Goal: Feedback & Contribution: Submit feedback/report problem

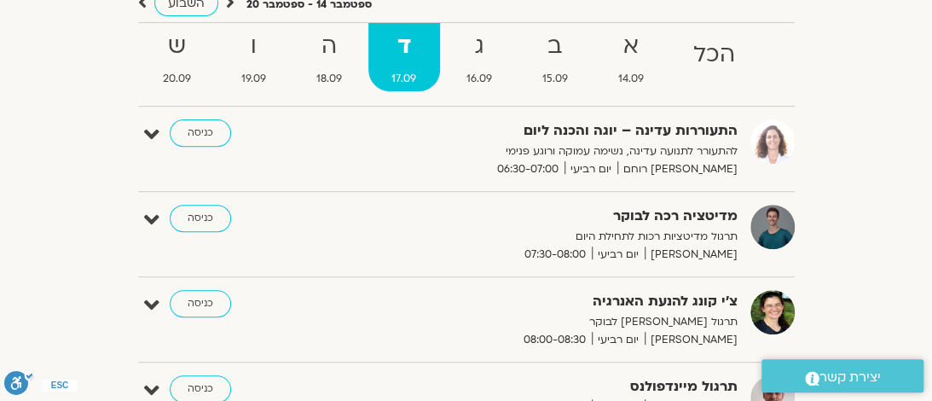
scroll to position [179, 0]
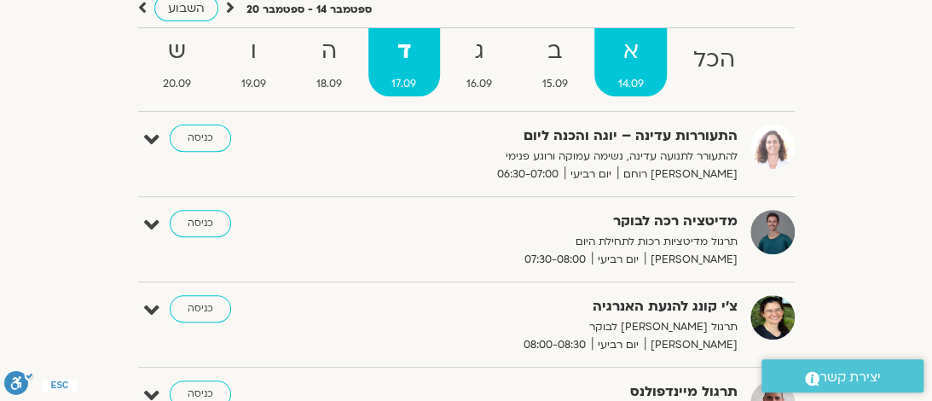
click at [629, 57] on strong "א" at bounding box center [630, 51] width 72 height 38
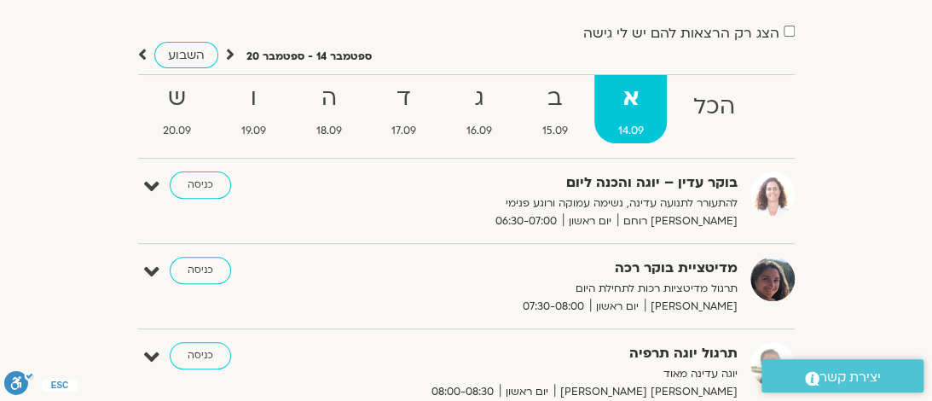
scroll to position [130, 0]
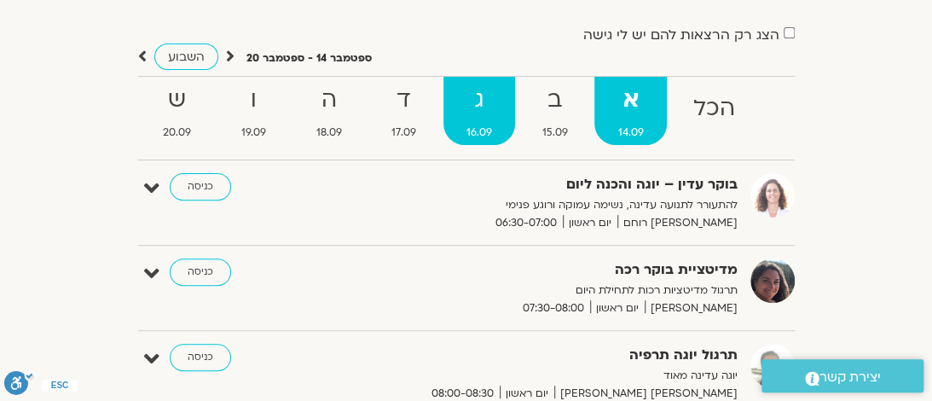
click at [468, 111] on strong "ג" at bounding box center [479, 100] width 72 height 38
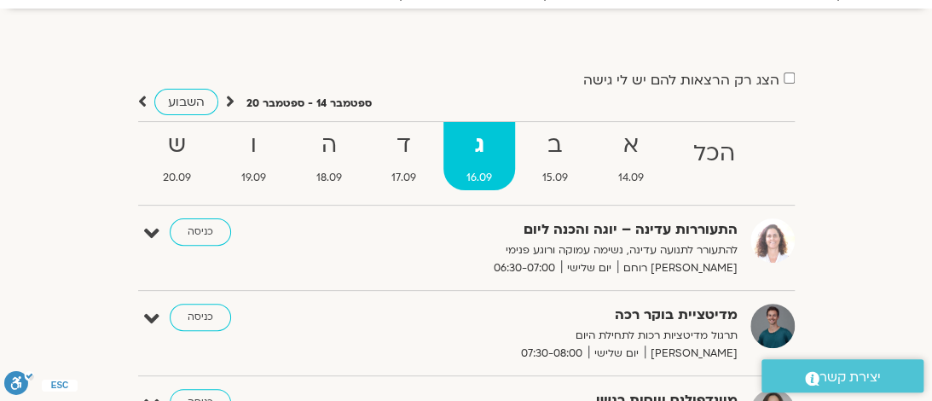
scroll to position [72, 0]
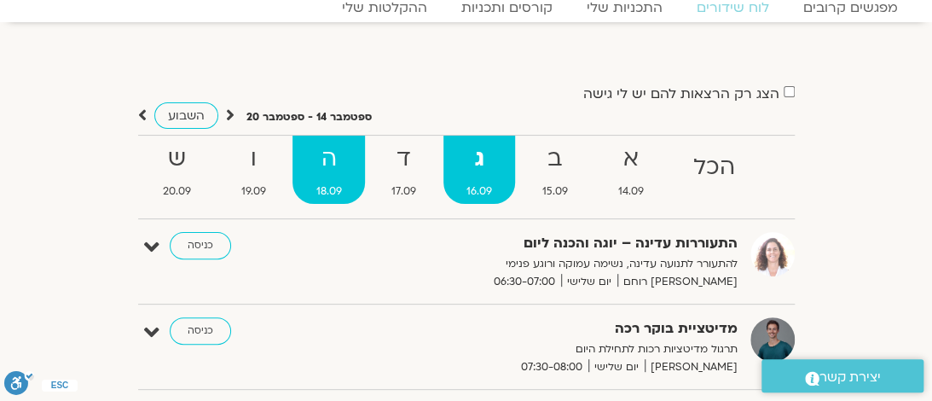
click at [326, 170] on strong "ה" at bounding box center [328, 159] width 72 height 38
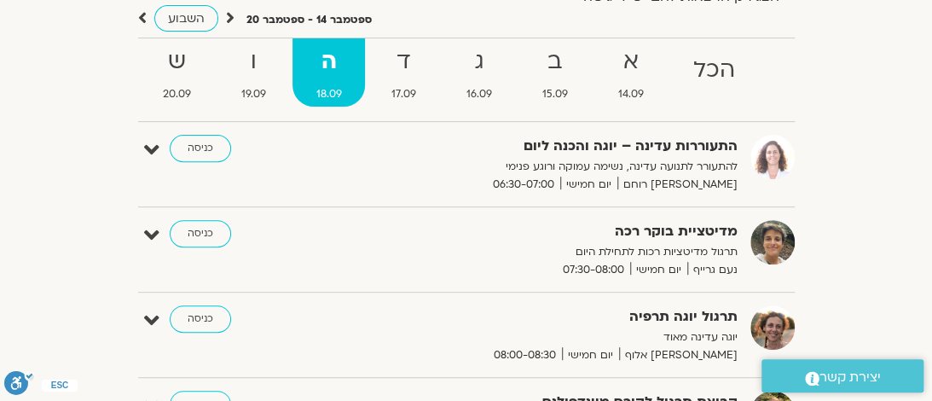
scroll to position [0, 0]
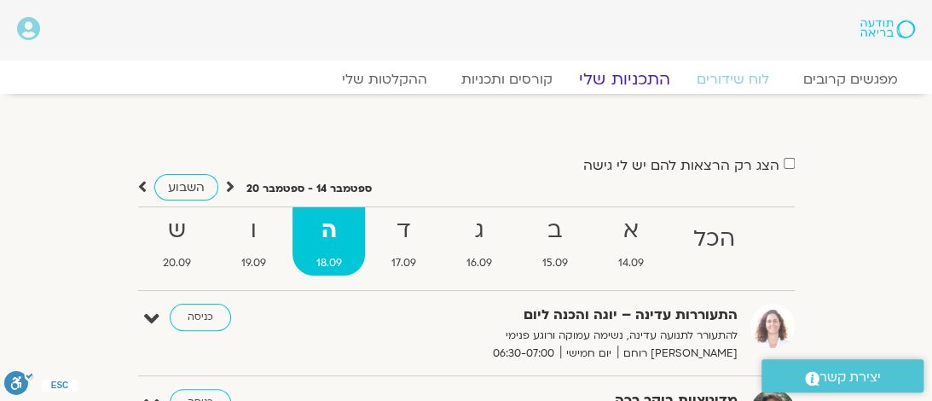
click at [614, 85] on link "התכניות שלי" at bounding box center [624, 79] width 132 height 20
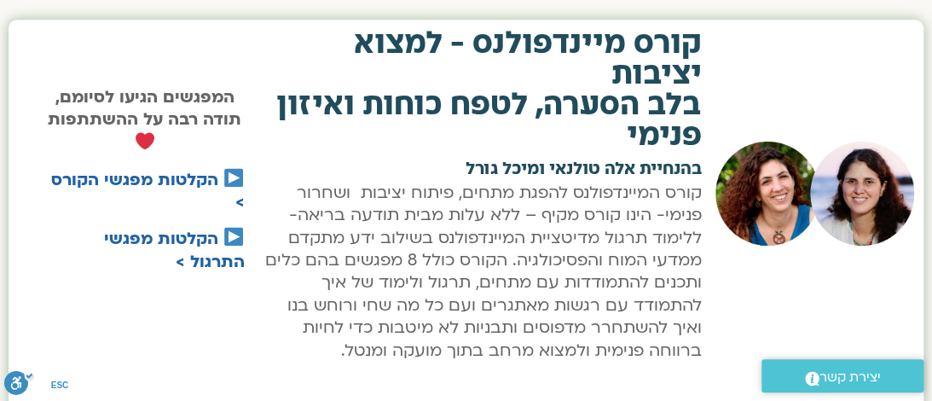
scroll to position [772, 0]
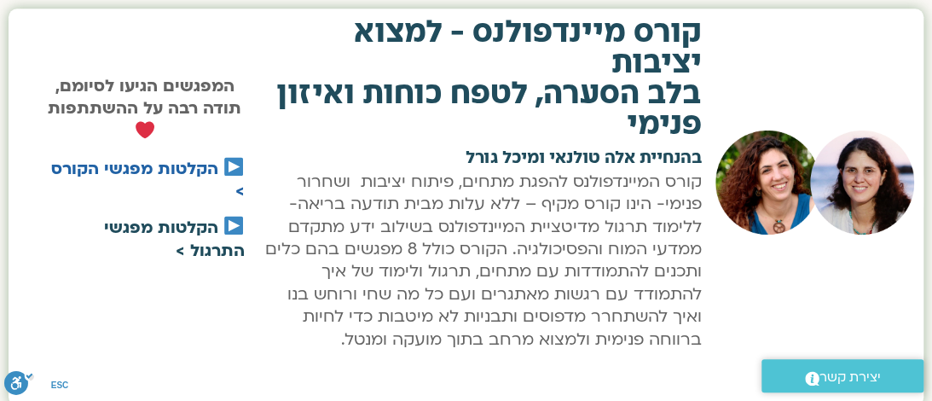
click at [138, 229] on link "הקלטות מפגשי התרגול >" at bounding box center [174, 238] width 141 height 44
click at [178, 225] on link "הקלטות מפגשי התרגול >" at bounding box center [174, 238] width 141 height 44
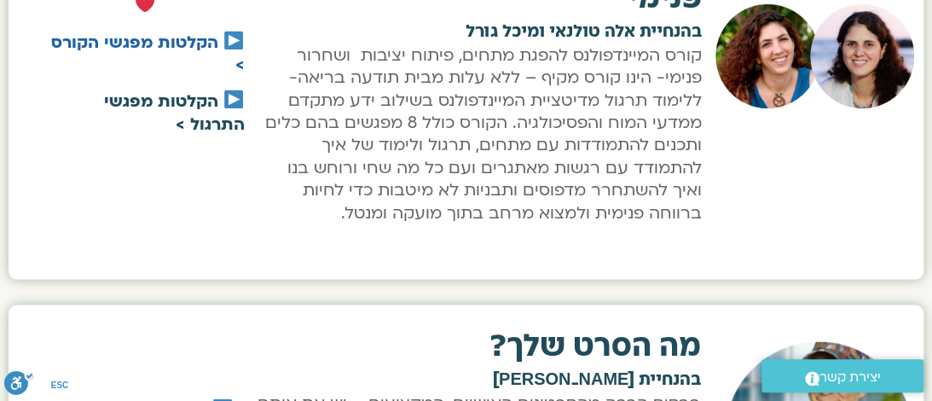
scroll to position [898, 0]
click at [127, 49] on link "הקלטות מפגשי הקורס >" at bounding box center [147, 54] width 193 height 44
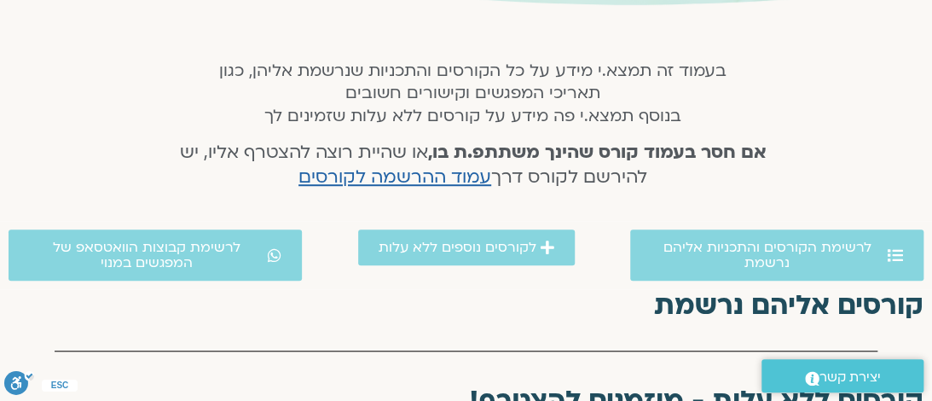
scroll to position [326, 0]
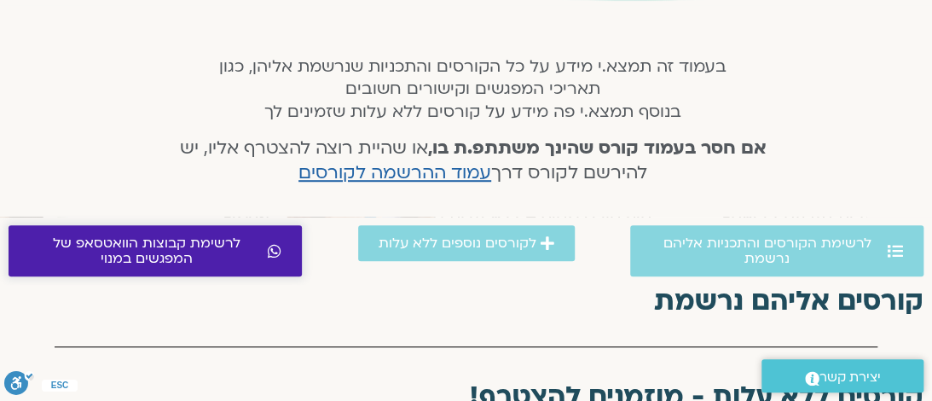
click at [215, 262] on span "לרשימת קבוצות הוואטסאפ של המפגשים במנוי" at bounding box center [146, 250] width 234 height 31
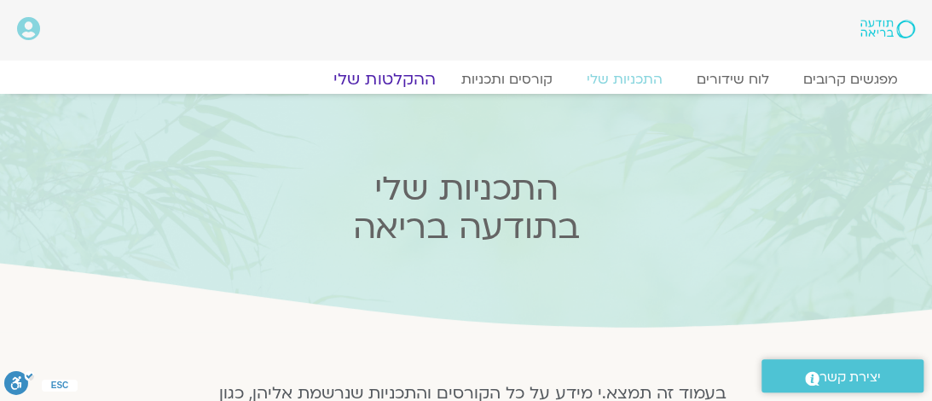
click at [372, 86] on link "ההקלטות שלי" at bounding box center [384, 79] width 143 height 20
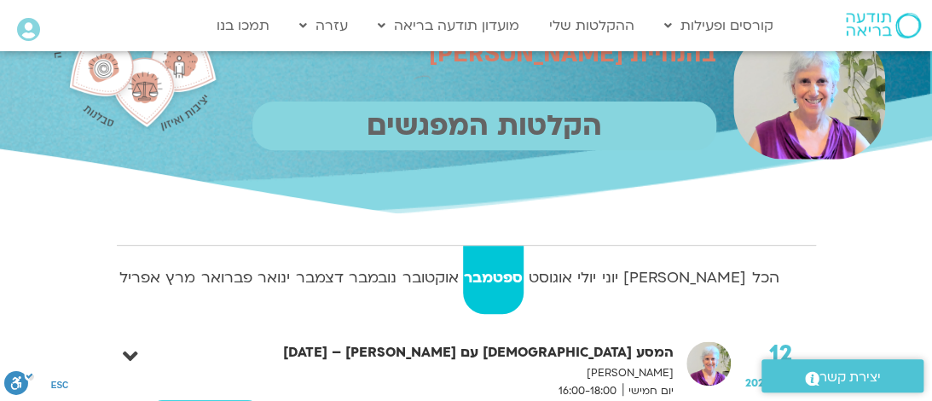
click at [595, 139] on p "הקלטות המפגשים" at bounding box center [484, 125] width 464 height 49
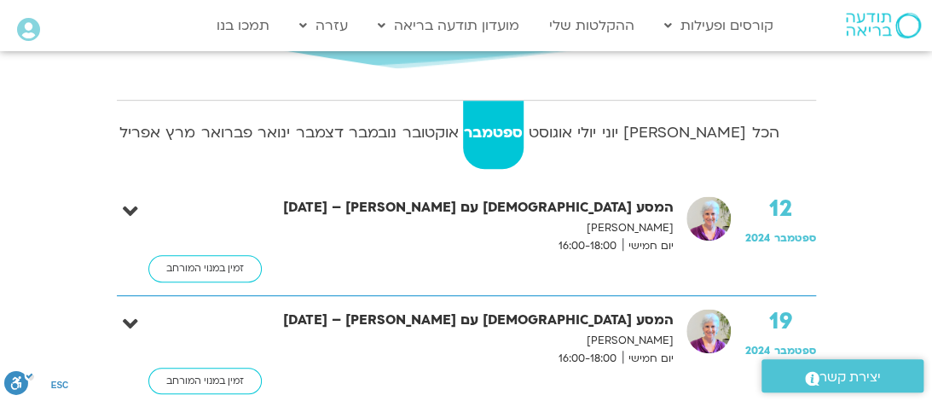
scroll to position [311, 0]
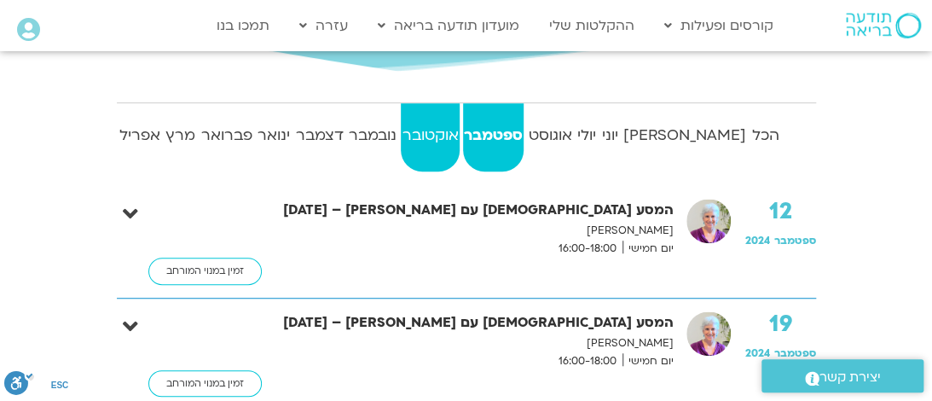
click at [459, 130] on strong "אוקטובר" at bounding box center [430, 136] width 58 height 26
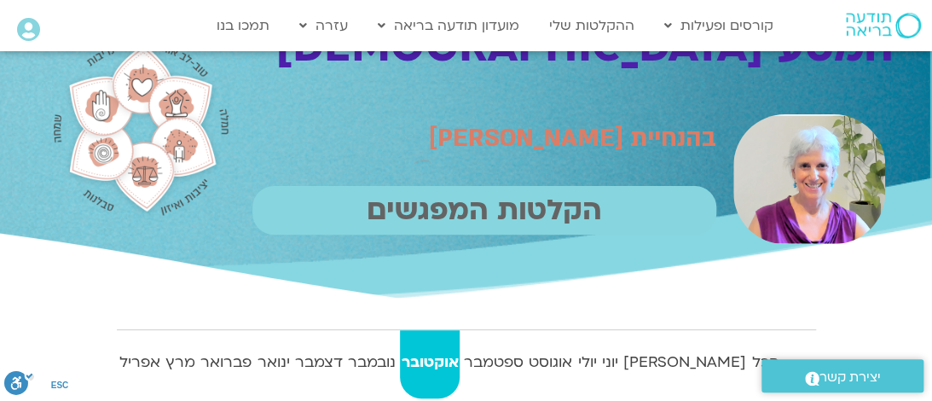
scroll to position [75, 0]
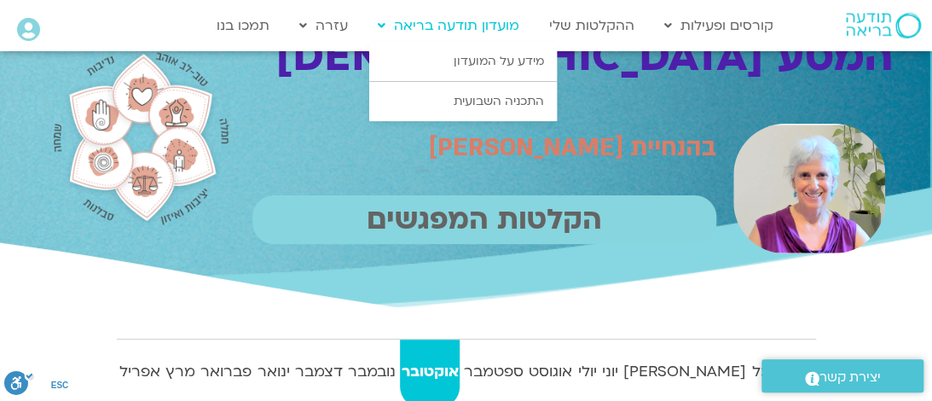
click at [445, 39] on link "מועדון תודעה בריאה" at bounding box center [448, 25] width 159 height 32
click at [434, 30] on link "מועדון תודעה בריאה" at bounding box center [448, 25] width 159 height 32
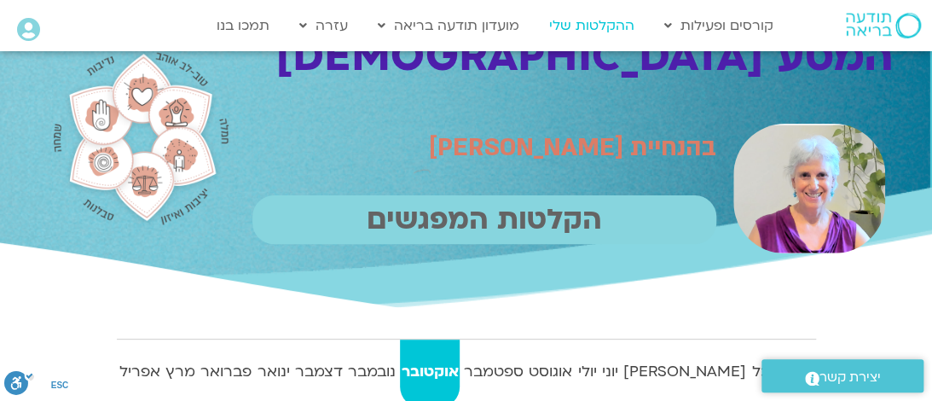
click at [563, 24] on link "ההקלטות שלי" at bounding box center [591, 25] width 102 height 32
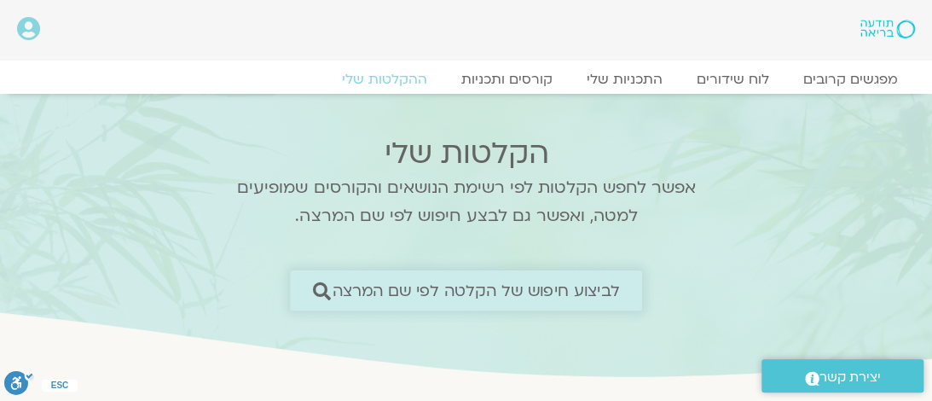
click at [449, 286] on span "לביצוע חיפוש של הקלטה לפי שם המרצה" at bounding box center [475, 290] width 287 height 18
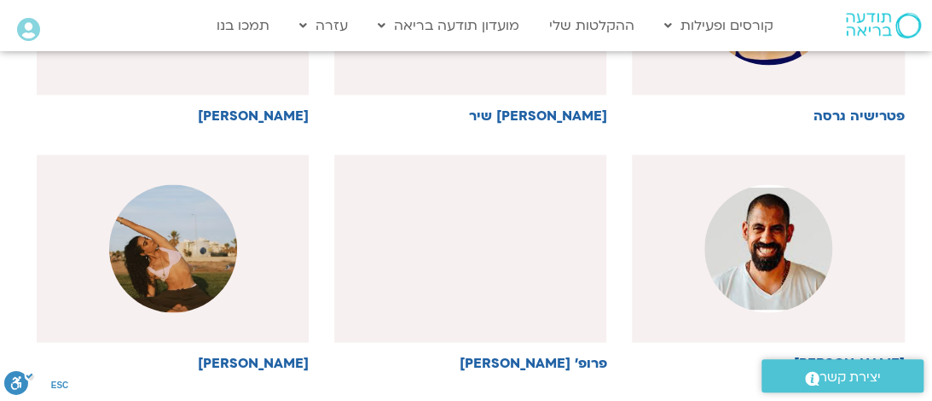
scroll to position [1116, 0]
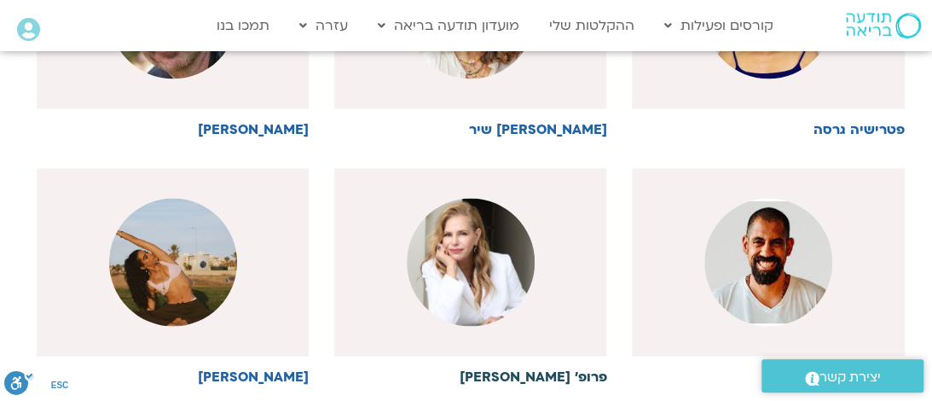
click at [447, 274] on img at bounding box center [471, 262] width 128 height 128
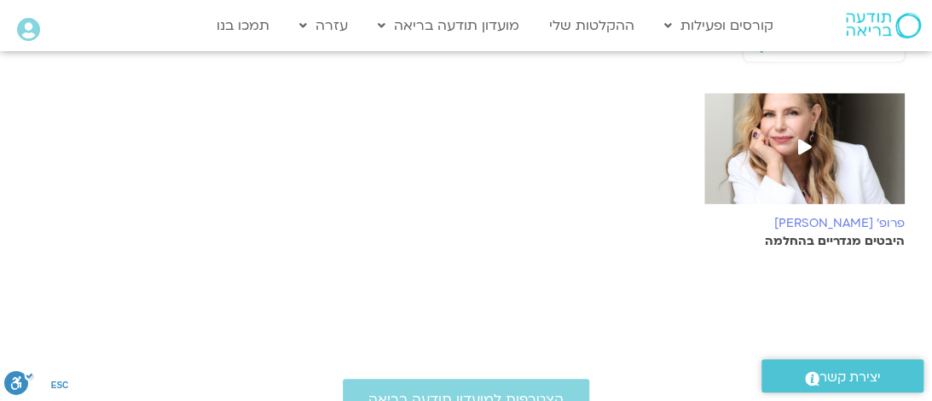
scroll to position [425, 0]
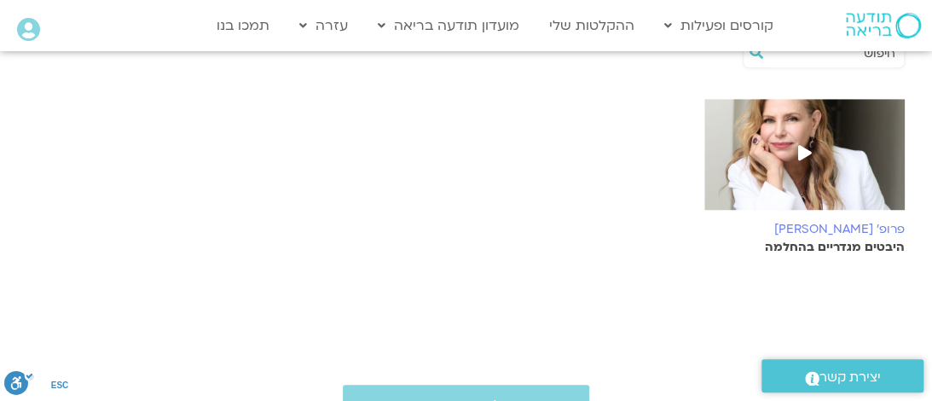
click at [806, 154] on icon at bounding box center [804, 152] width 14 height 15
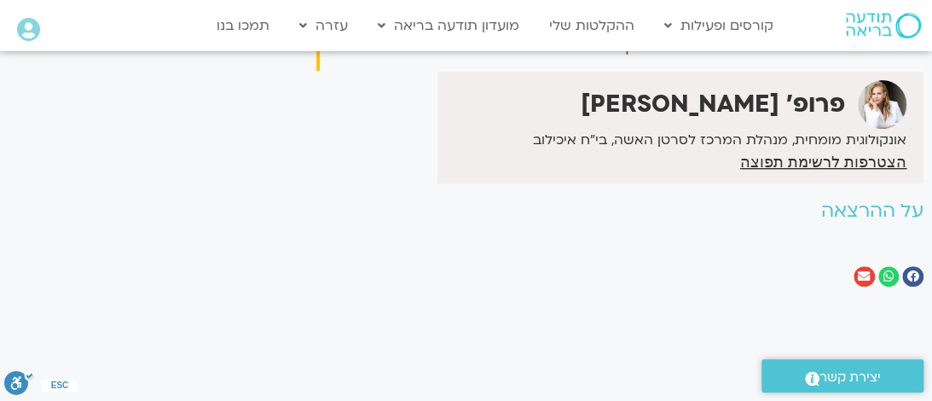
scroll to position [202, 0]
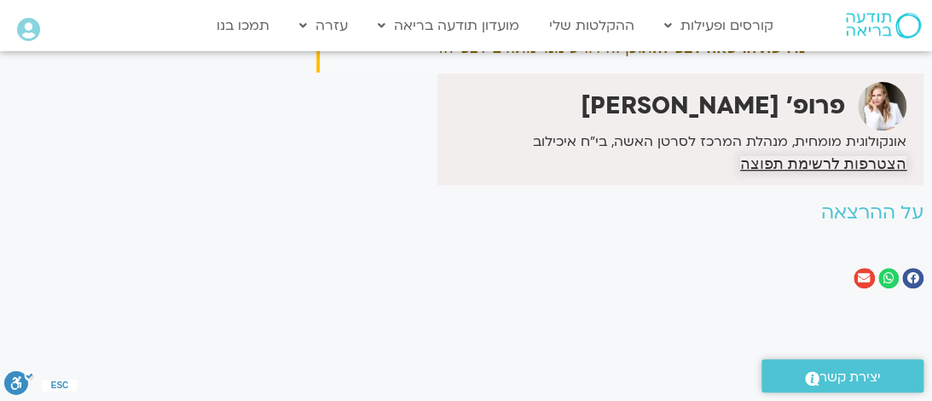
click at [817, 169] on span "הצטרפות לרשימת תפוצה" at bounding box center [823, 163] width 166 height 15
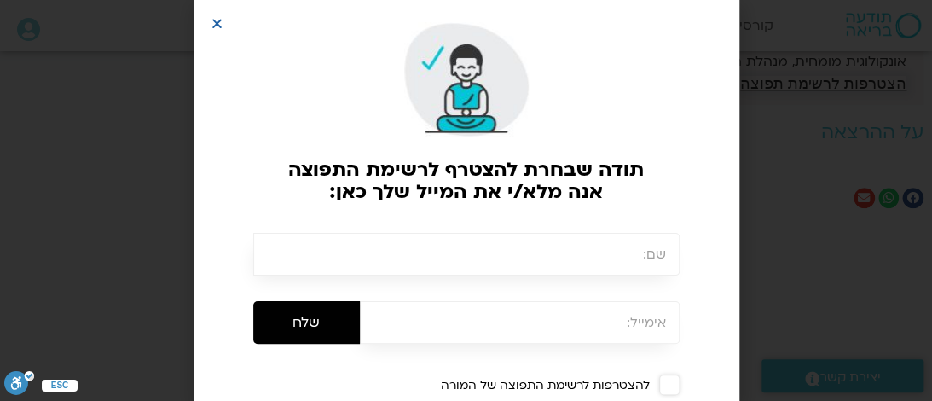
scroll to position [294, 0]
click at [626, 257] on input "text" at bounding box center [466, 254] width 426 height 43
type input "מיקי ש"
click at [659, 332] on input "email" at bounding box center [520, 322] width 320 height 43
type input "צ"
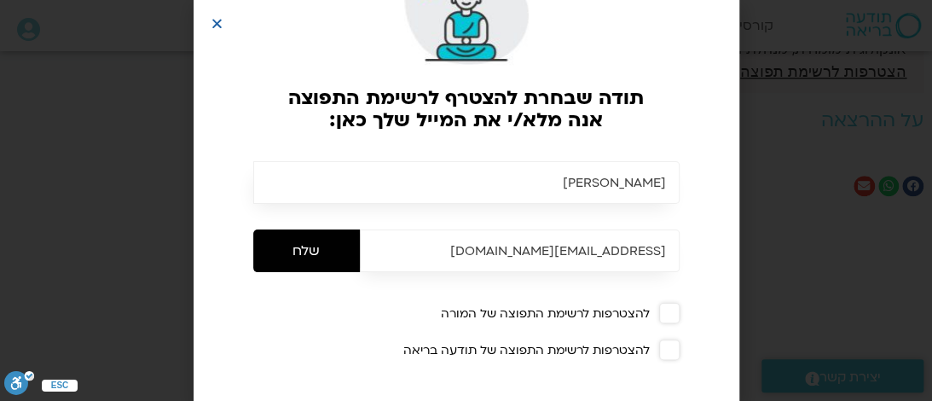
scroll to position [87, 0]
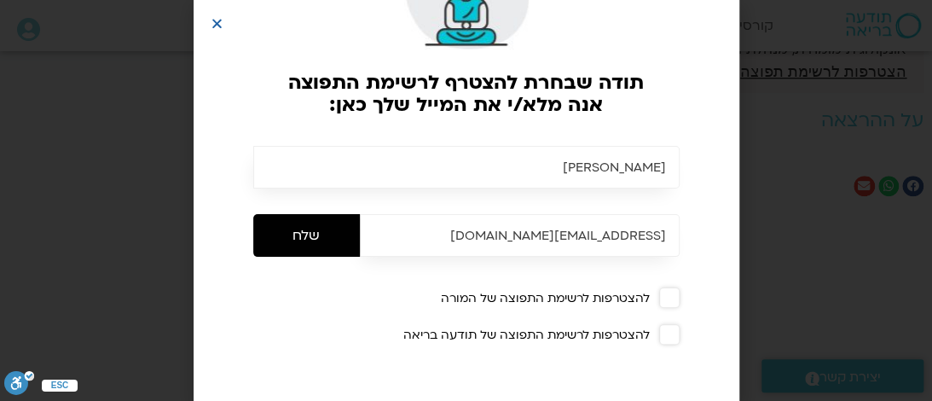
type input "[EMAIL_ADDRESS][DOMAIN_NAME]"
click at [677, 305] on span at bounding box center [669, 297] width 20 height 20
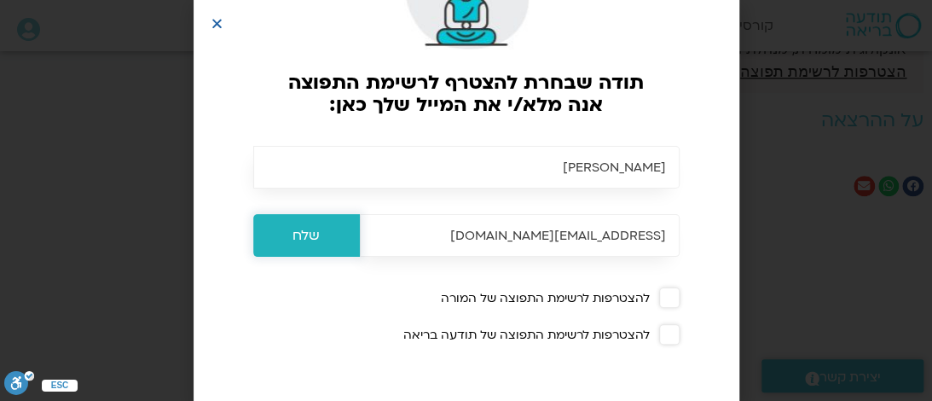
click at [316, 240] on input "שלח" at bounding box center [306, 235] width 107 height 43
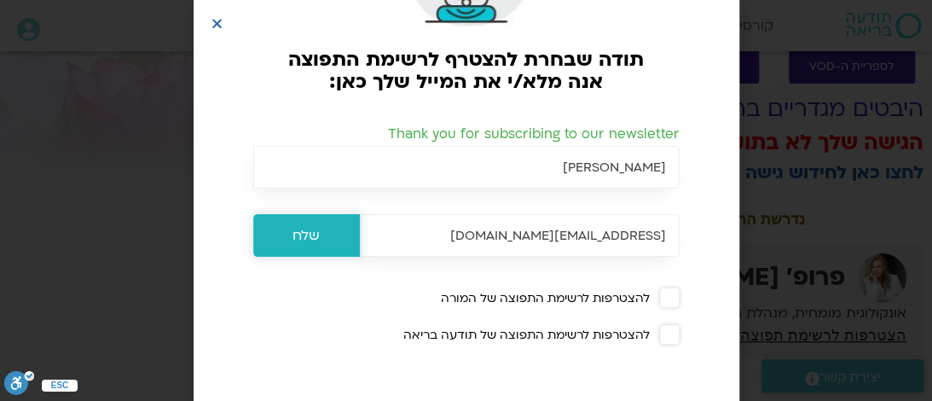
scroll to position [26, 0]
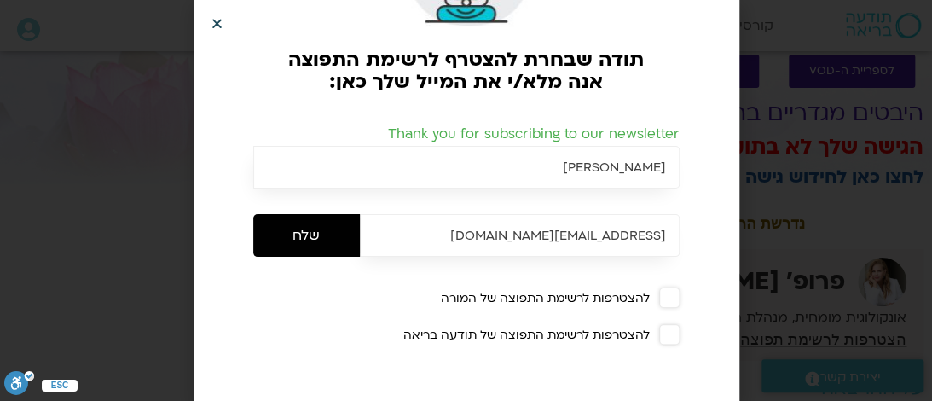
click at [216, 27] on icon "Close" at bounding box center [217, 23] width 13 height 13
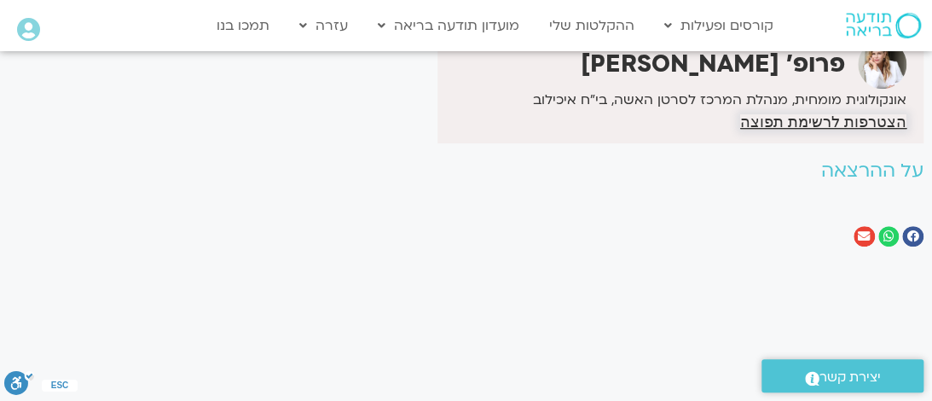
scroll to position [247, 0]
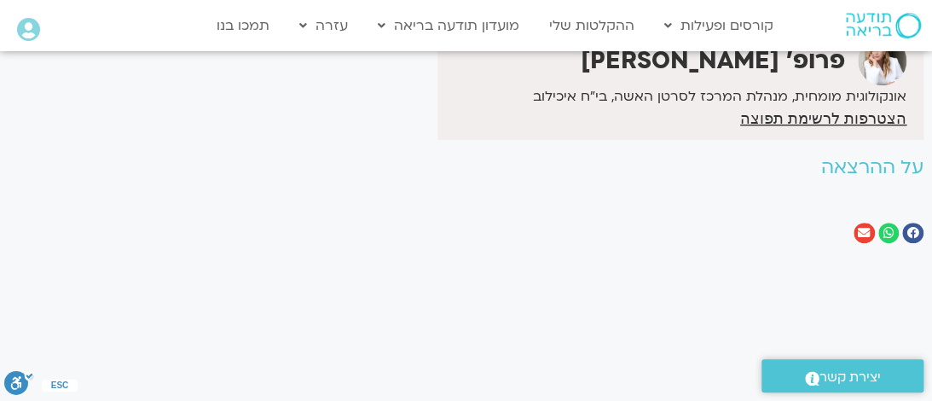
click at [863, 166] on h2 "על ההרצאה" at bounding box center [619, 167] width 607 height 21
click at [834, 185] on div "לספריית ה-VOD להקלטות שלי היבטים מגדריים בהחלמה הגישה שלך לא בתוקף. לחצו כאן לח…" at bounding box center [620, 43] width 624 height 452
click at [758, 164] on h2 "על ההרצאה" at bounding box center [619, 167] width 607 height 21
click at [747, 184] on div "לספריית ה-VOD להקלטות שלי היבטים מגדריים בהחלמה הגישה שלך לא בתוקף. לחצו כאן לח…" at bounding box center [620, 43] width 624 height 452
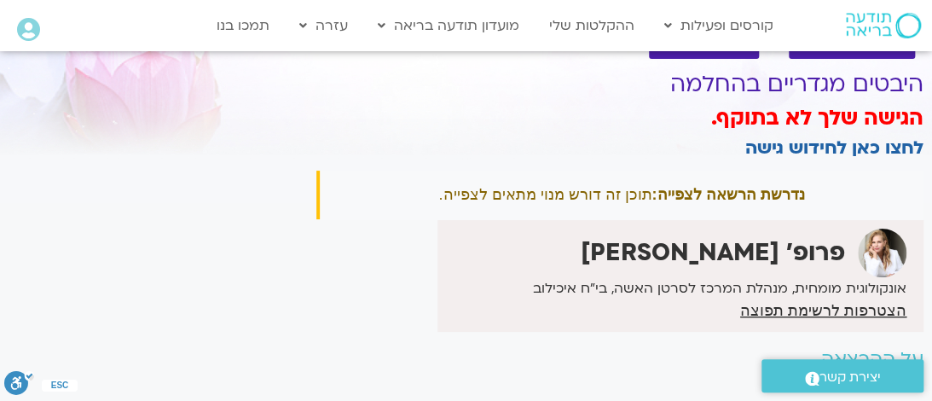
scroll to position [0, 0]
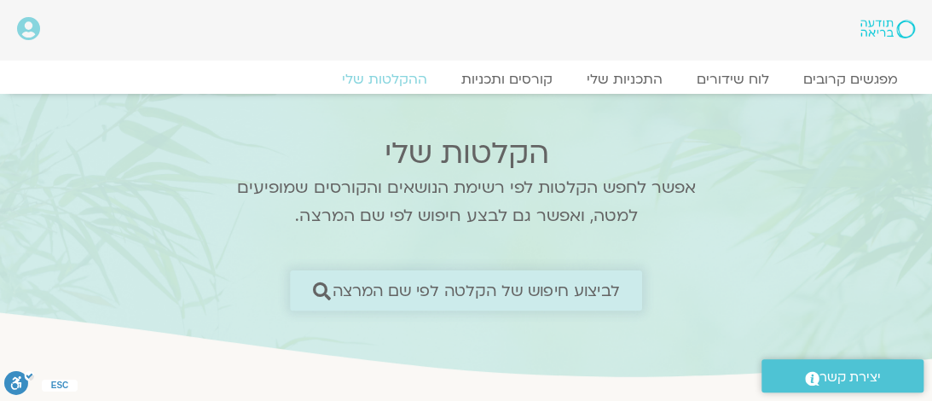
click at [476, 290] on span "לביצוע חיפוש של הקלטה לפי שם המרצה" at bounding box center [475, 290] width 287 height 18
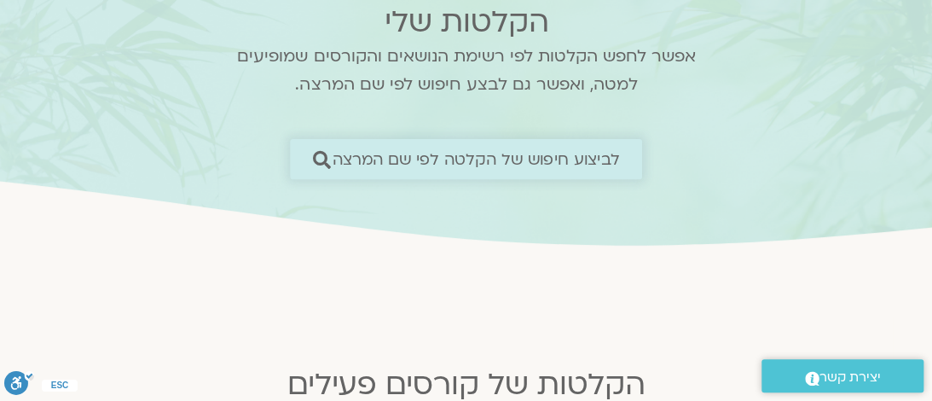
scroll to position [140, 0]
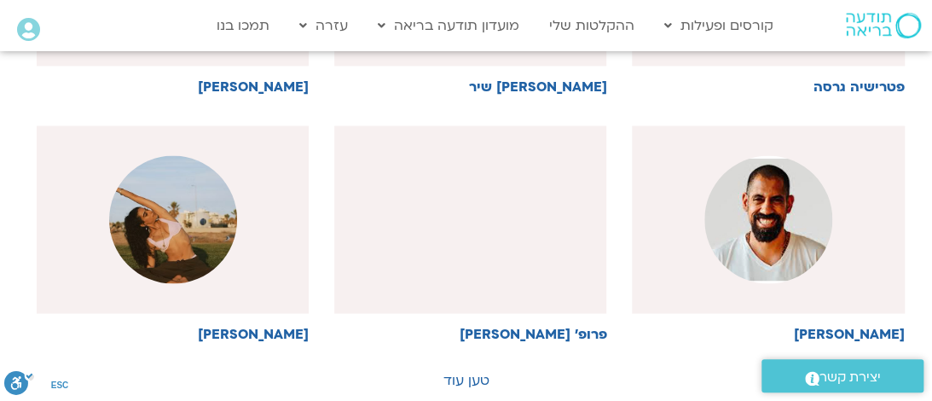
scroll to position [1185, 0]
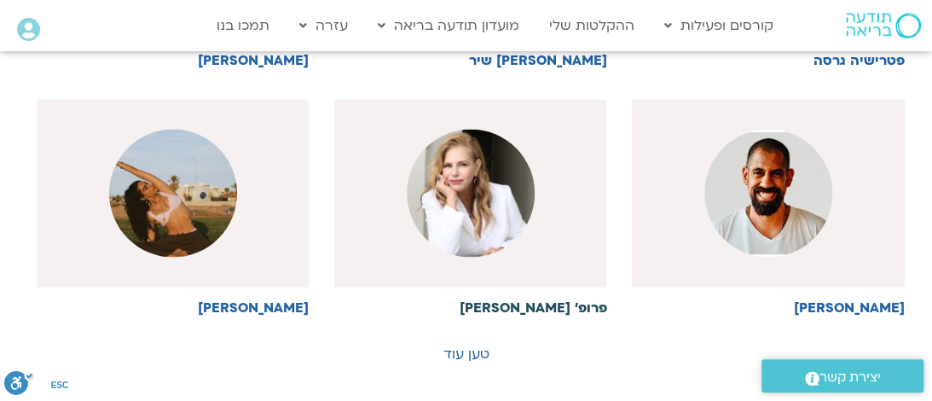
click at [472, 206] on img at bounding box center [471, 193] width 128 height 128
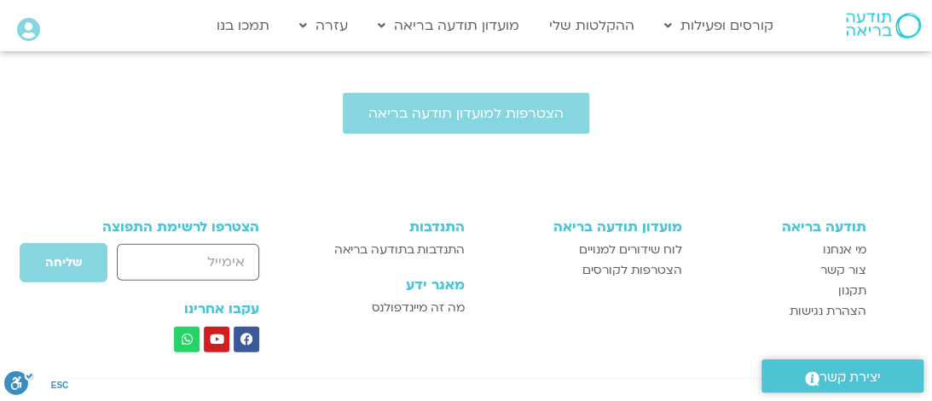
scroll to position [1505, 0]
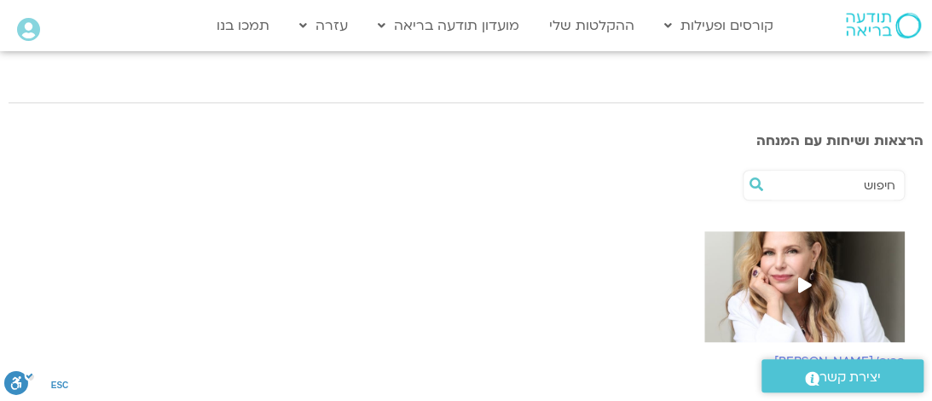
scroll to position [294, 0]
click at [801, 286] on icon at bounding box center [804, 283] width 14 height 15
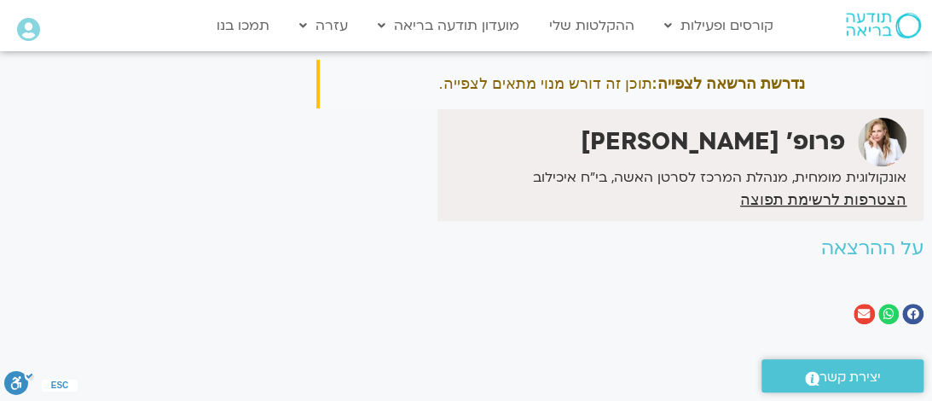
scroll to position [166, 0]
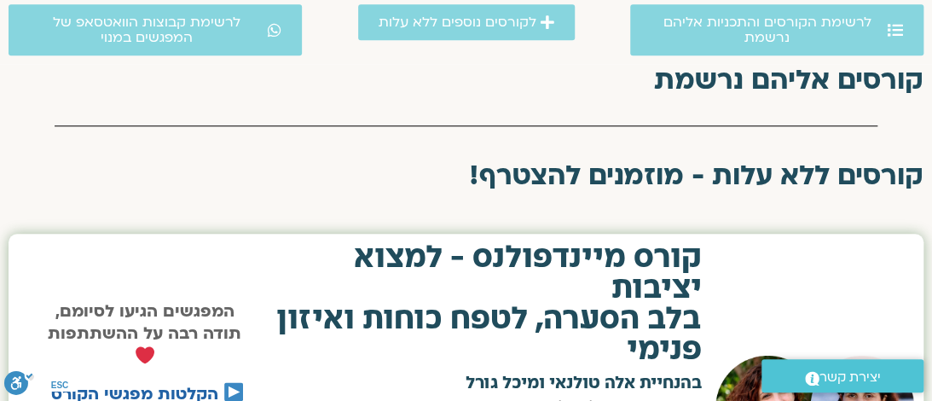
scroll to position [554, 0]
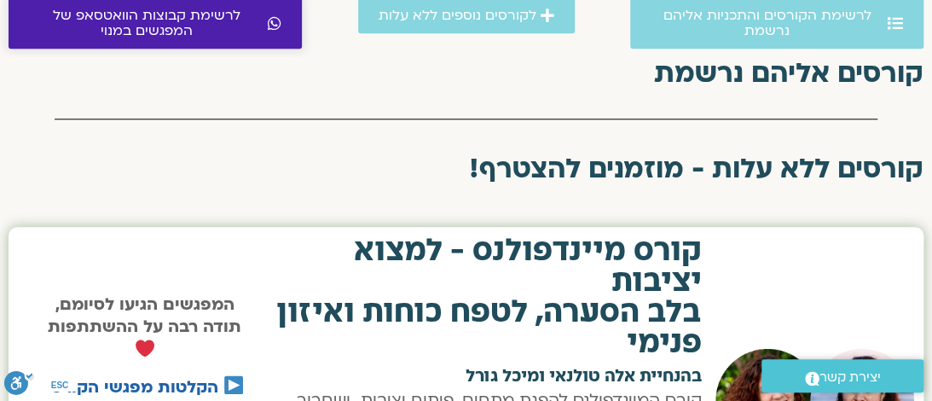
click at [208, 14] on span "לרשימת קבוצות הוואטסאפ של המפגשים במנוי" at bounding box center [146, 23] width 234 height 31
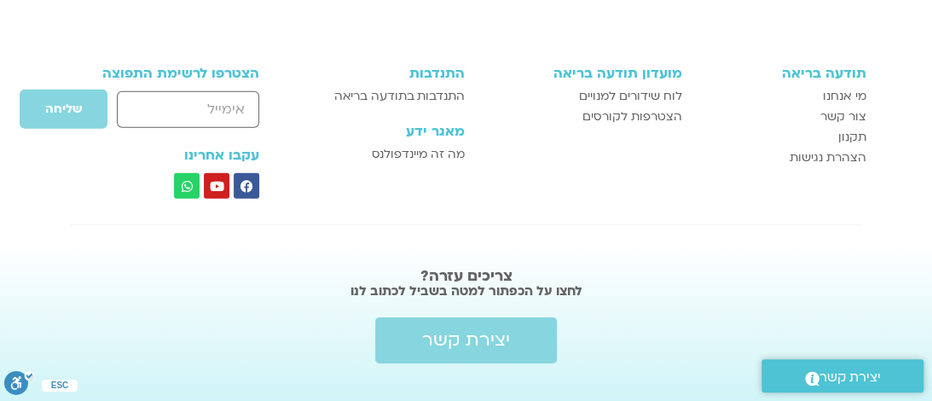
scroll to position [1871, 0]
click at [496, 337] on span "יצירת קשר" at bounding box center [466, 340] width 88 height 20
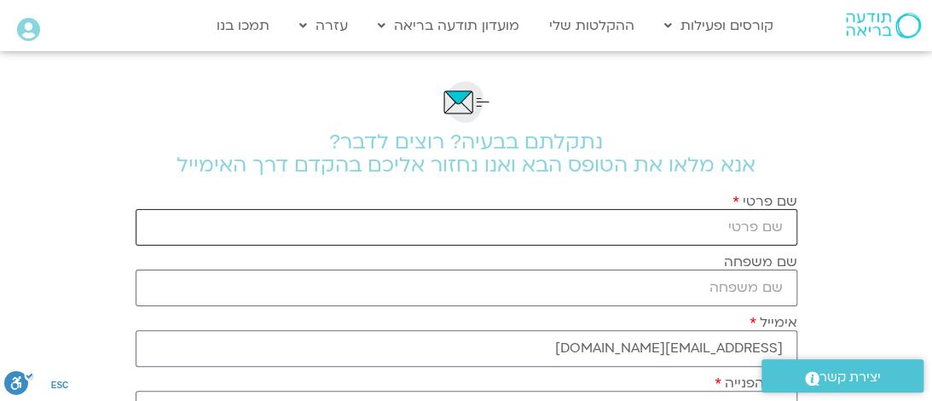
click at [716, 224] on input "שם פרטי" at bounding box center [466, 227] width 661 height 37
type input "n"
type input "miki"
click at [782, 291] on input "שם משפחה" at bounding box center [466, 287] width 661 height 37
type input "a"
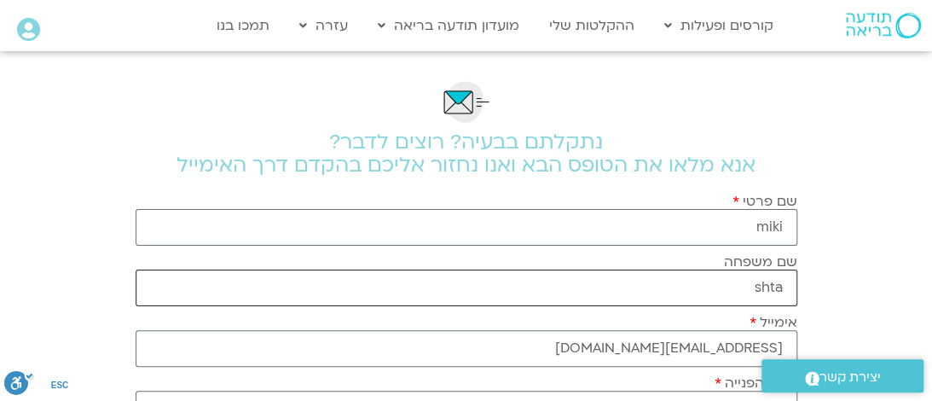
click at [779, 291] on input "shta" at bounding box center [466, 287] width 661 height 37
type input "shta"
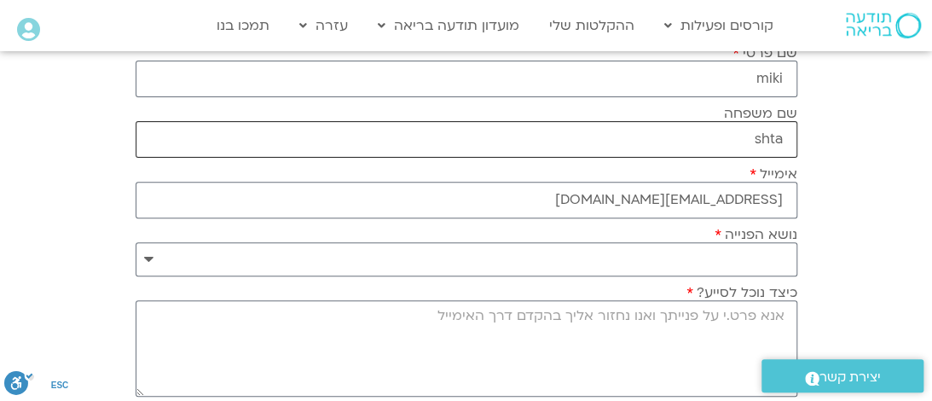
scroll to position [149, 0]
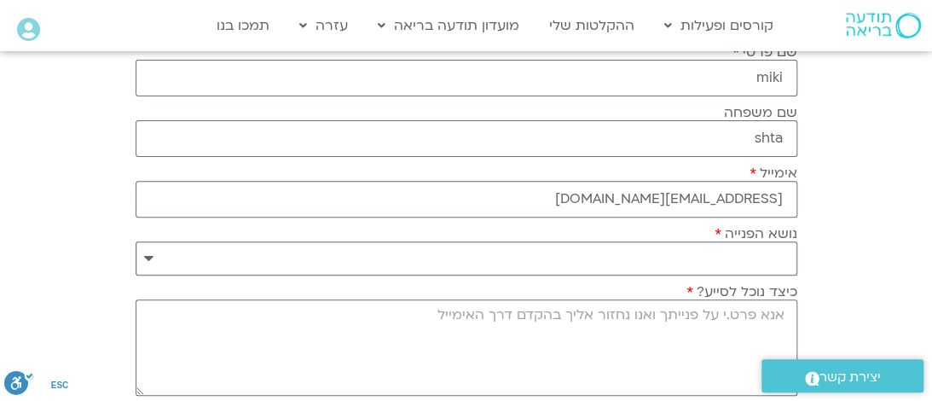
click at [771, 255] on select "**********" at bounding box center [466, 258] width 661 height 34
select select "**********"
click at [136, 241] on select "**********" at bounding box center [466, 258] width 661 height 34
click at [730, 333] on textarea "כיצד נוכל לסייע?" at bounding box center [466, 347] width 661 height 96
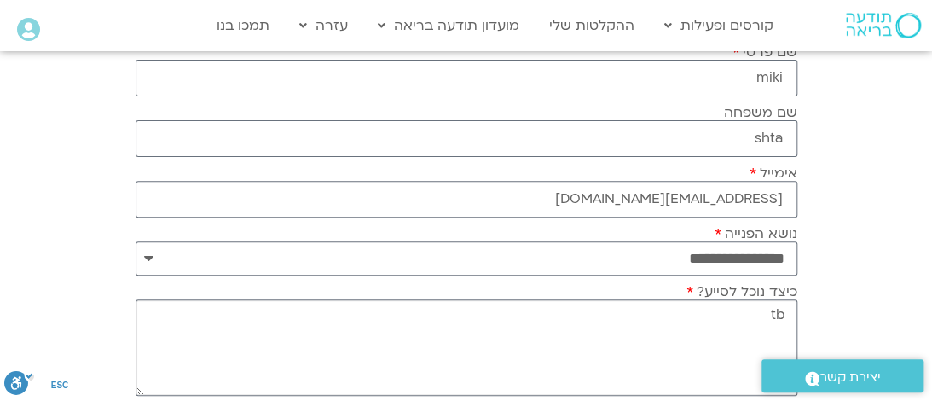
type textarea "t"
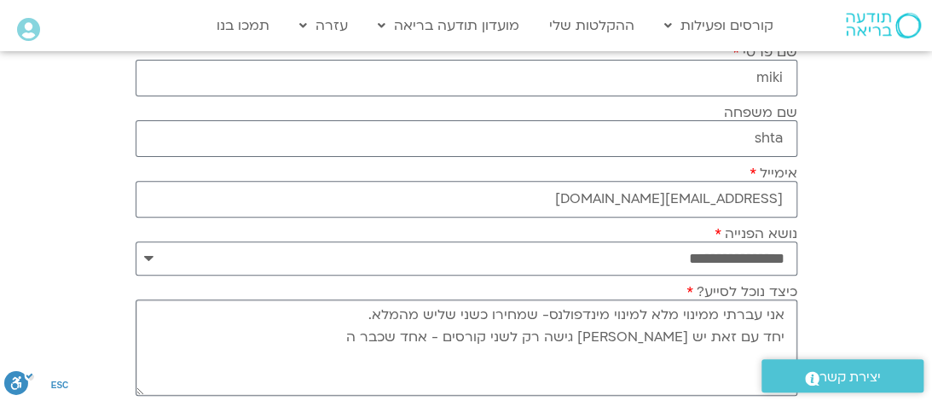
click at [672, 339] on textarea "אני עברתי ממינוי מלא למינוי מינדפולנס- שמחירו כשני שליש מהמלא. יחד עם זאת יש [P…" at bounding box center [466, 347] width 661 height 96
click at [681, 334] on textarea "אני עברתי ממינוי מלא למינוי מינדפולנס- שמחירו כשני שליש מהמלא. יחד עם זאת יש [P…" at bounding box center [466, 347] width 661 height 96
click at [618, 337] on textarea "אני עברתי ממינוי מלא למינוי מינדפולנס- שמחירו כשני שליש מהמלא. יחד עם זאת יש [P…" at bounding box center [466, 347] width 661 height 96
type textarea "אני עברתי ממינוי מלא למינוי מינדפולנס- שמחירו כשני שליש מהמלא. יחד עם זאת יש [P…"
click at [753, 356] on div ".st0{fill:#FFFFFF;} יצירת קשר" at bounding box center [842, 375] width 179 height 50
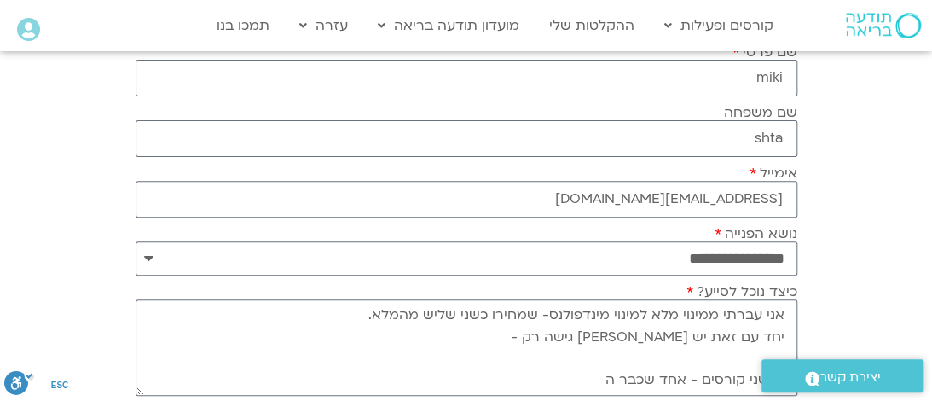
click at [895, 376] on span ".st0{fill:#FFFFFF;} יצירת קשר" at bounding box center [842, 377] width 128 height 23
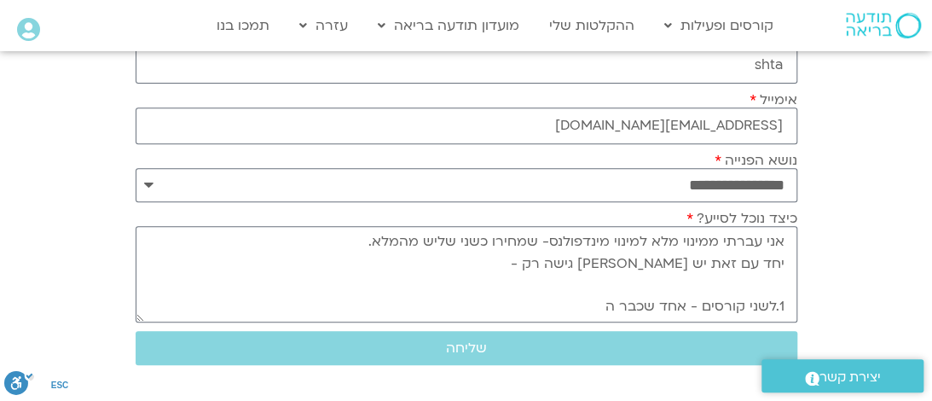
scroll to position [236, 0]
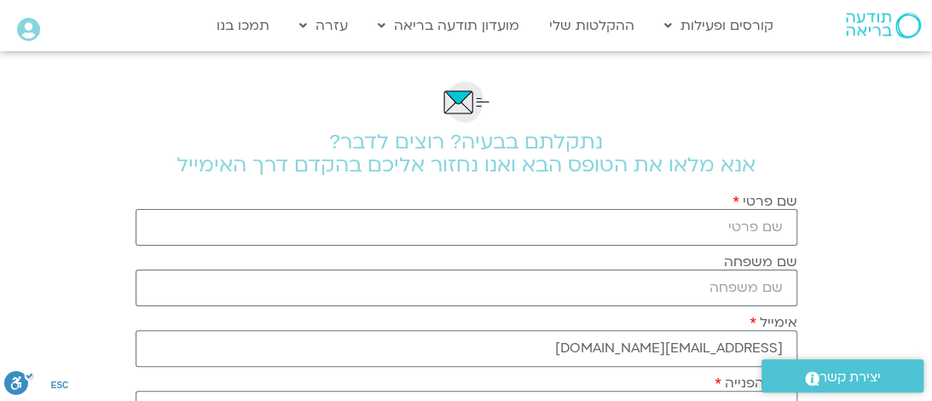
click at [880, 387] on span ".st0{fill:#FFFFFF;} יצירת קשר" at bounding box center [842, 377] width 128 height 23
click at [772, 234] on input "שם פרטי" at bounding box center [466, 227] width 661 height 37
type input "[PERSON_NAME]"
click at [769, 291] on input "שם משפחה" at bounding box center [466, 287] width 661 height 37
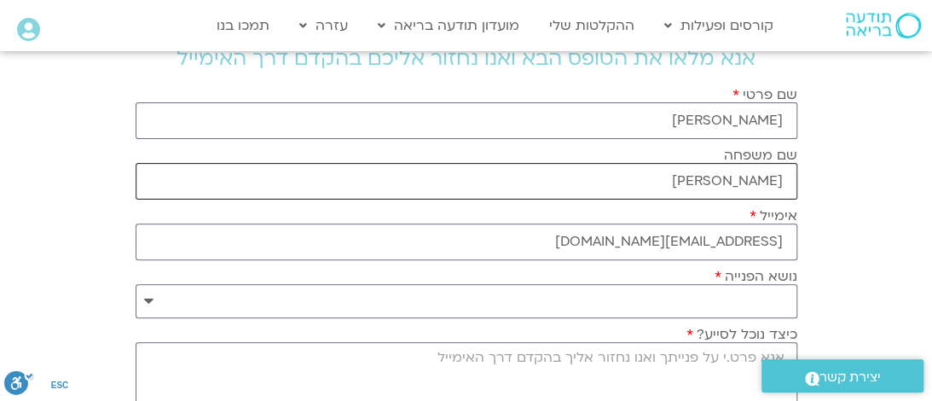
scroll to position [113, 0]
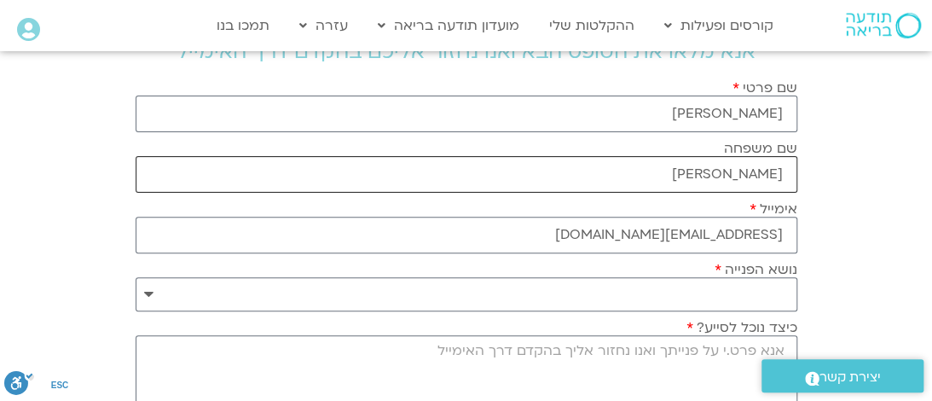
type input "[PERSON_NAME]"
click at [143, 303] on select "**********" at bounding box center [466, 294] width 661 height 34
select select "**********"
click at [136, 277] on select "**********" at bounding box center [466, 294] width 661 height 34
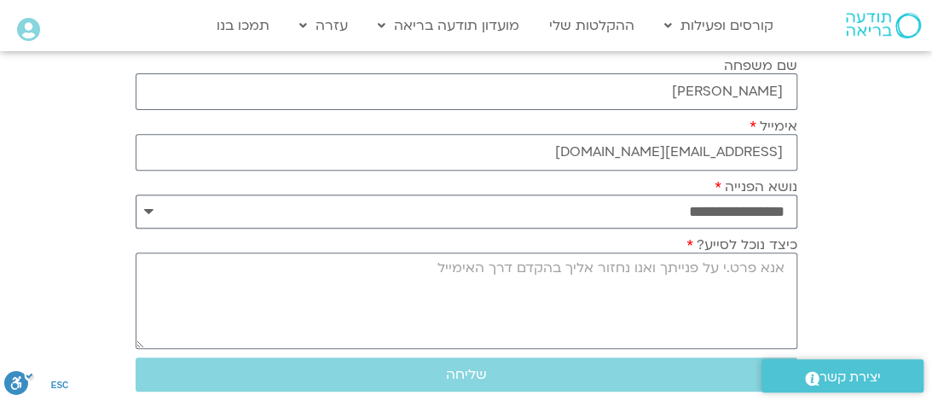
scroll to position [207, 0]
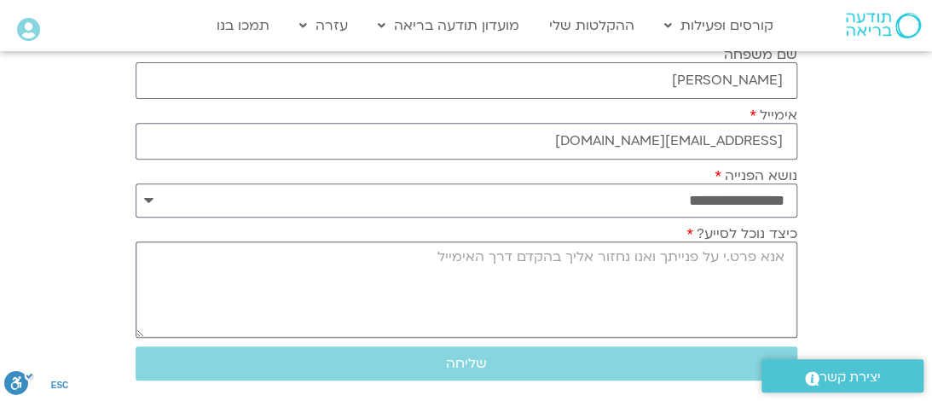
click at [772, 285] on textarea "כיצד נוכל לסייע?" at bounding box center [466, 289] width 661 height 96
click at [448, 257] on textarea "למרות שאני משלמת עכשיו שני שליש מהמינוי המלא" at bounding box center [466, 289] width 661 height 96
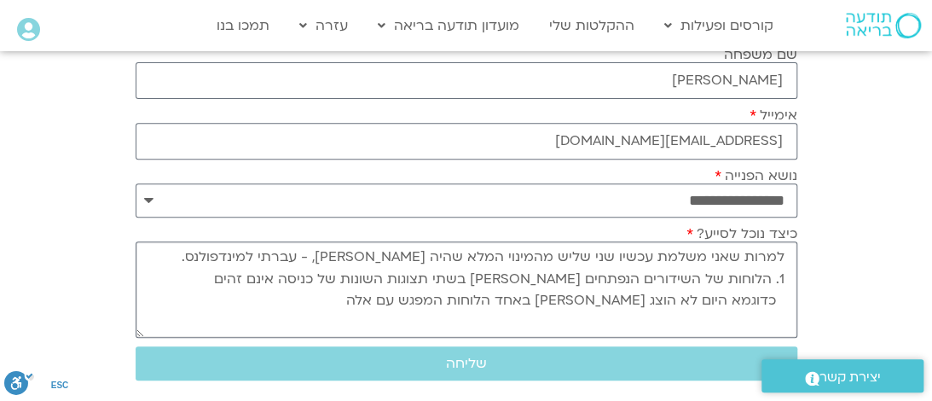
click at [695, 302] on textarea "למרות שאני משלמת עכשיו שני שליש מהמינוי המלא שהיה [PERSON_NAME], - עברתי למינדפ…" at bounding box center [466, 289] width 661 height 96
click at [402, 305] on textarea "למרות שאני משלמת עכשיו שני שליש מהמינוי המלא שהיה [PERSON_NAME], - עברתי למינדפ…" at bounding box center [466, 289] width 661 height 96
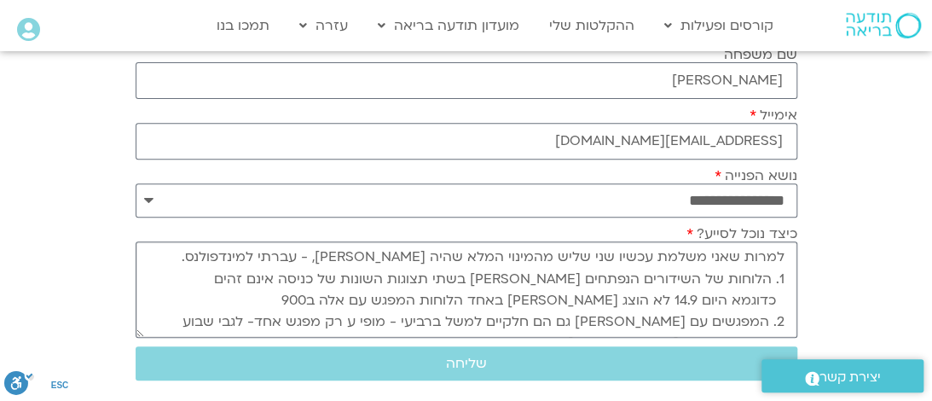
scroll to position [15, 0]
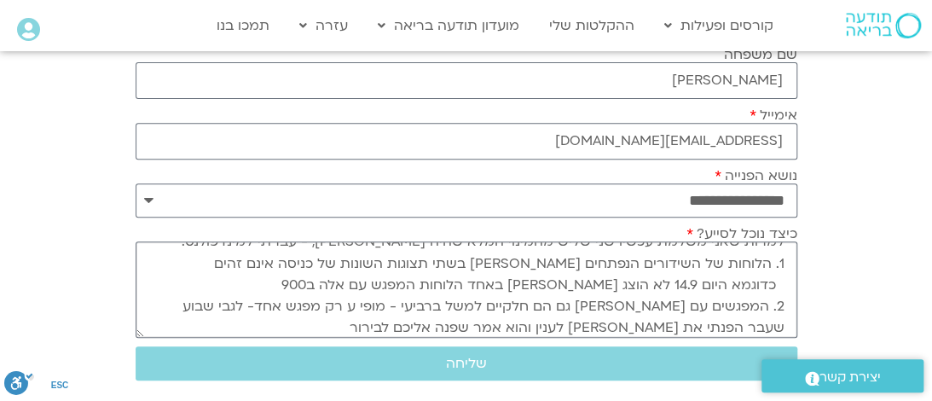
click at [725, 329] on textarea "למרות שאני משלמת עכשיו שני שליש מהמינוי המלא שהיה [PERSON_NAME], - עברתי למינדפ…" at bounding box center [466, 289] width 661 height 96
click at [379, 321] on textarea "למרות שאני משלמת עכשיו שני שליש מהמינוי המלא שהיה [PERSON_NAME], - עברתי למינדפ…" at bounding box center [466, 289] width 661 height 96
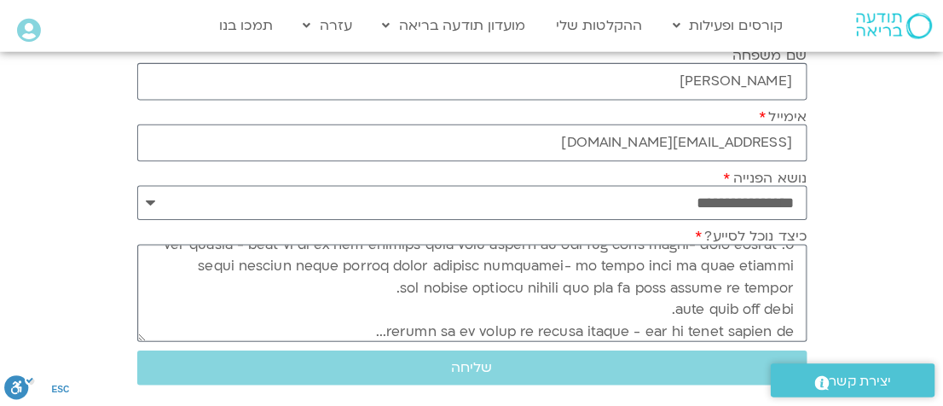
scroll to position [144, 0]
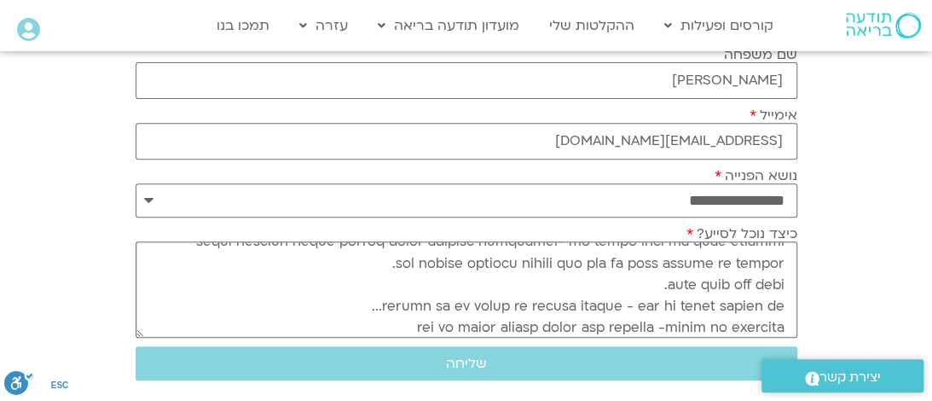
click at [782, 325] on textarea "כיצד נוכל לסייע?" at bounding box center [466, 289] width 661 height 96
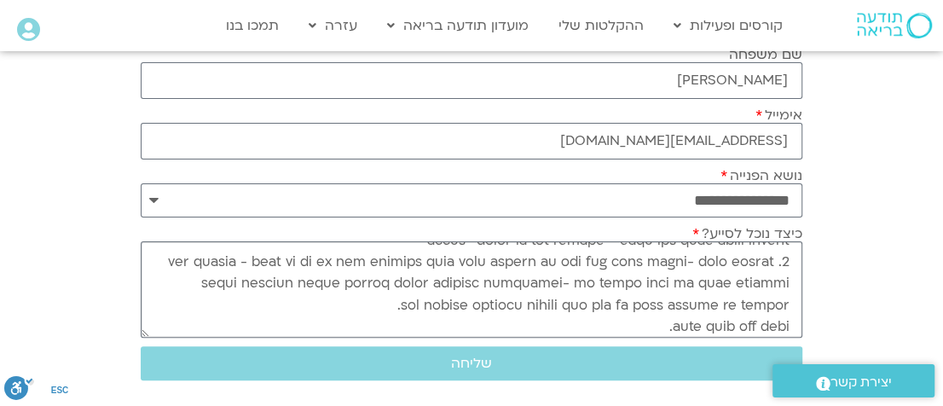
scroll to position [101, 0]
click at [255, 263] on textarea "כיצד נוכל לסייע?" at bounding box center [471, 289] width 661 height 96
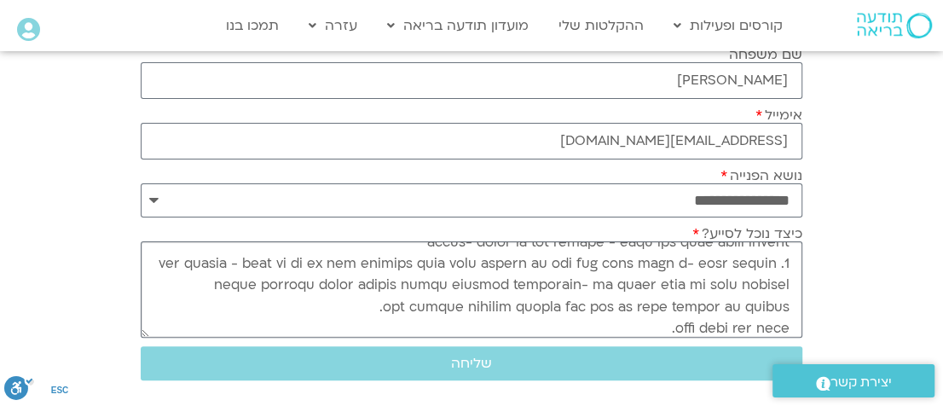
click at [742, 291] on textarea "כיצד נוכל לסייע?" at bounding box center [471, 289] width 661 height 96
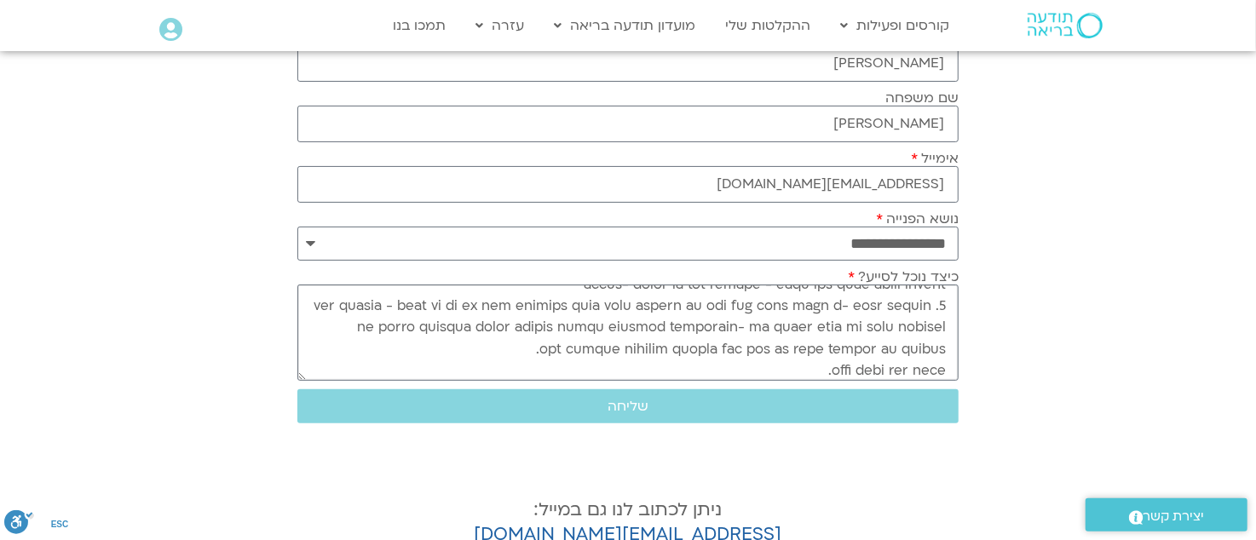
scroll to position [166, 0]
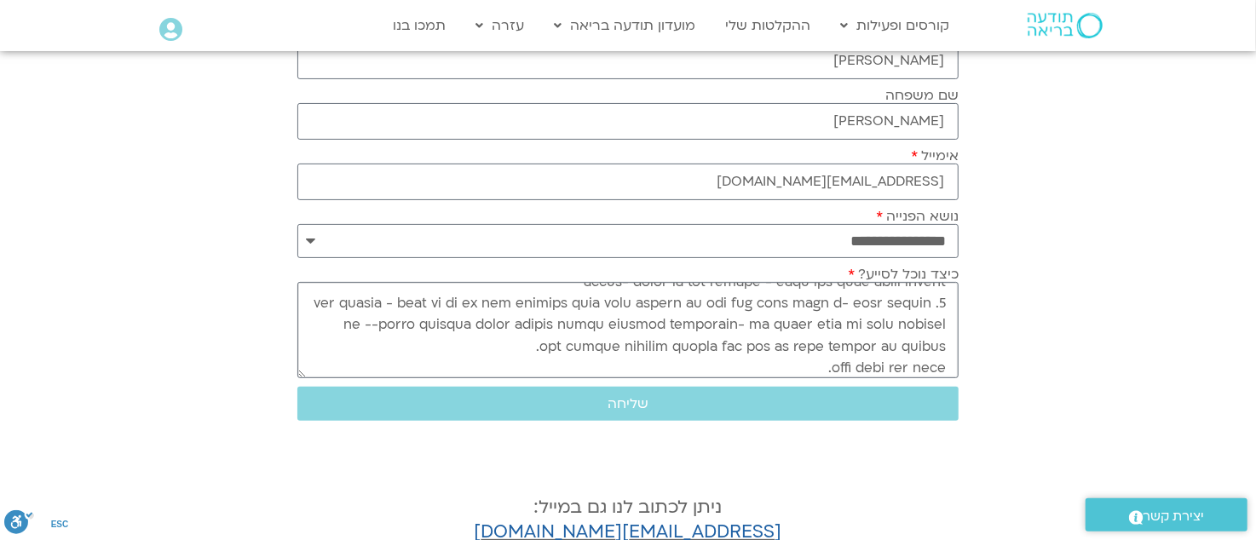
type textarea "lorem ipsu dolor sitam con adip elitsed doei temp in, - utlab etdolorema. 6. al…"
click at [931, 223] on section "**********" at bounding box center [628, 269] width 1256 height 769
click at [901, 400] on div "**********" at bounding box center [628, 269] width 678 height 769
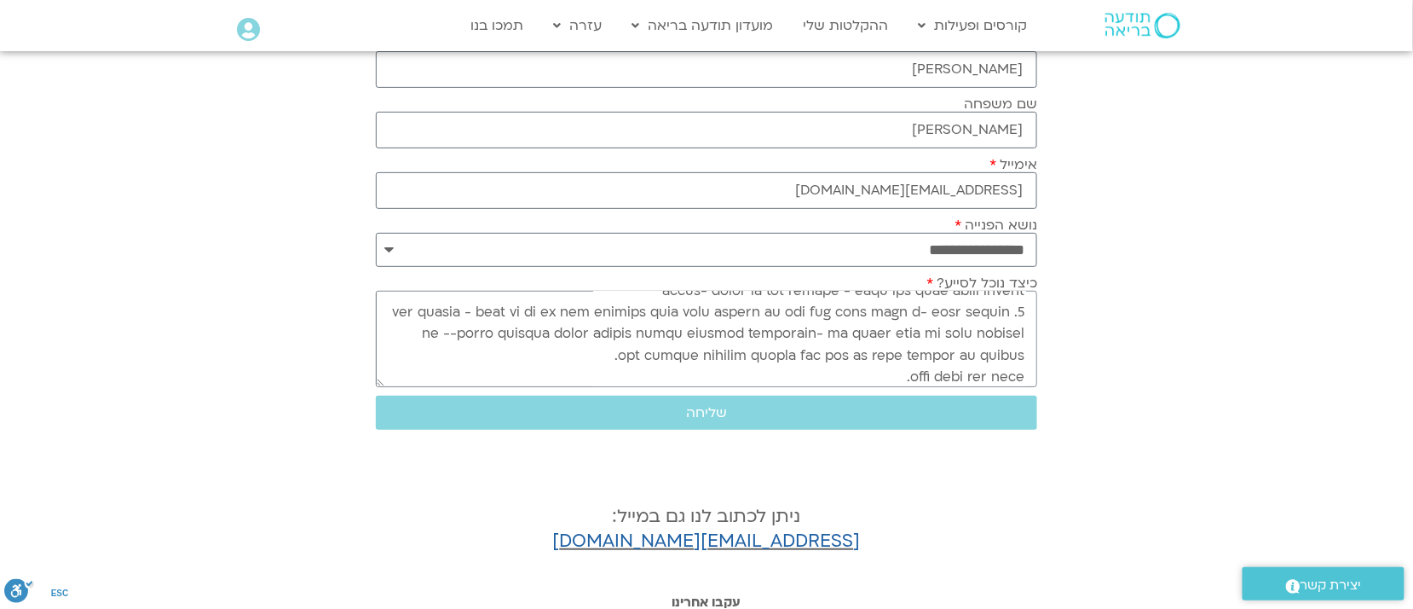
scroll to position [174, 0]
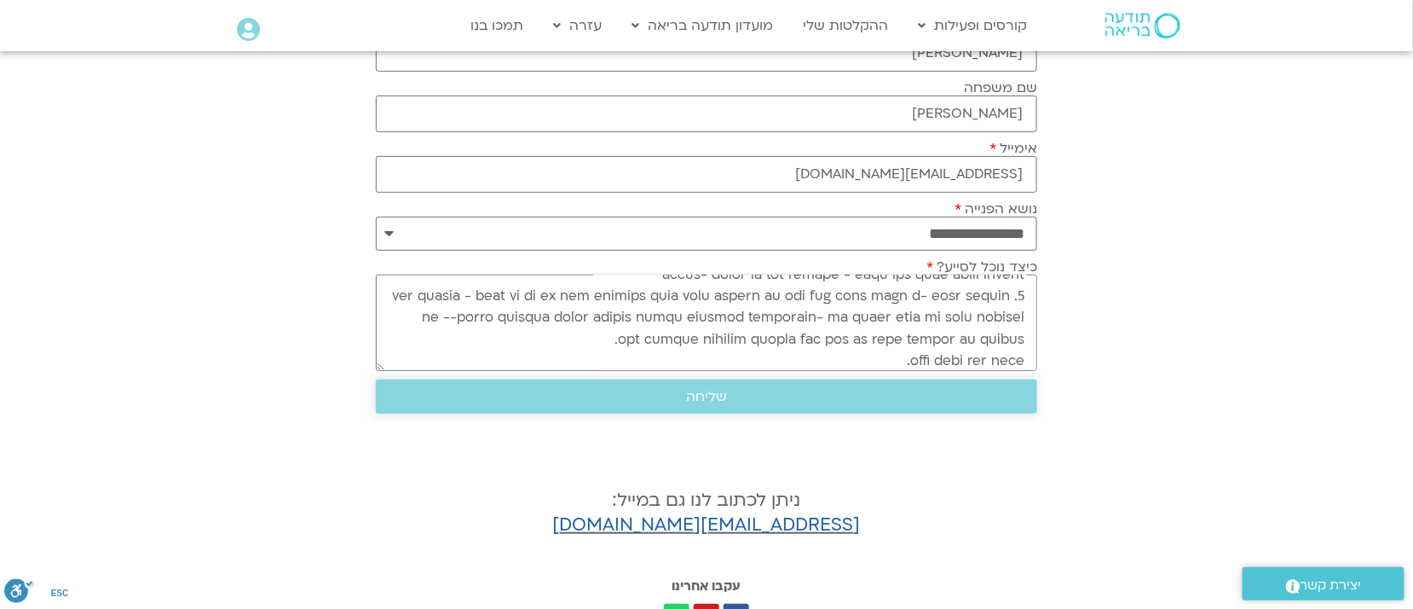
click at [719, 400] on button "שליחה" at bounding box center [706, 396] width 661 height 34
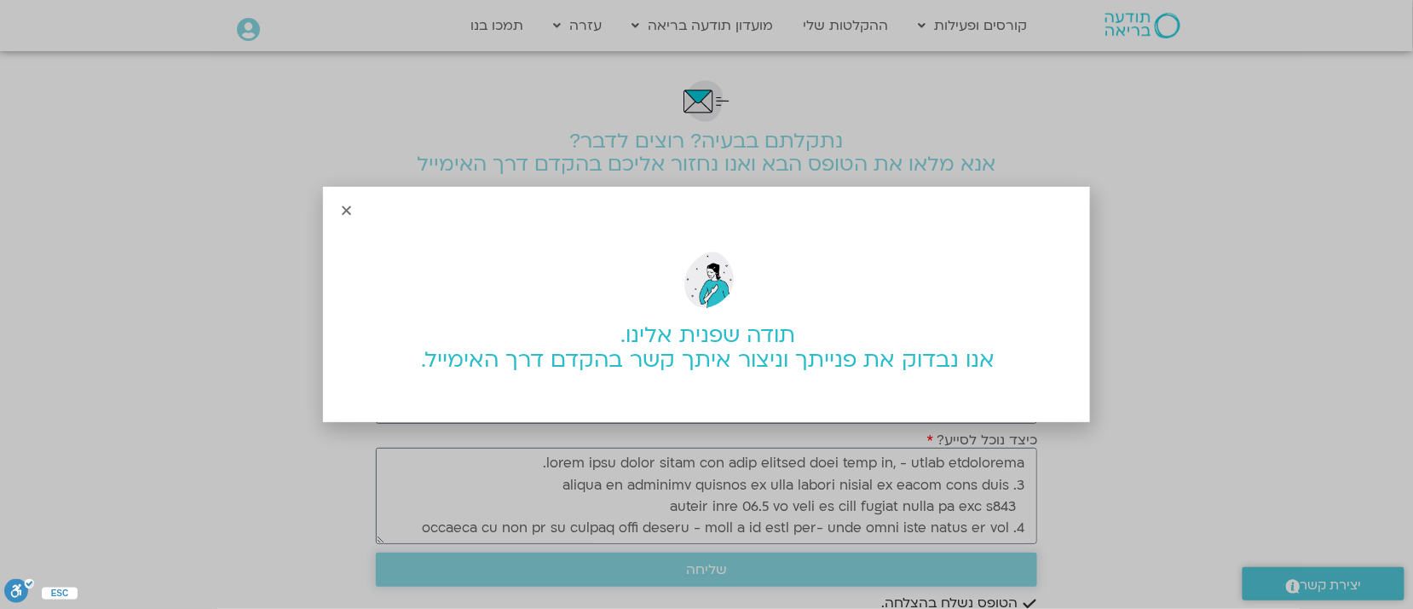
scroll to position [0, 0]
